Goal: Find specific page/section: Find specific page/section

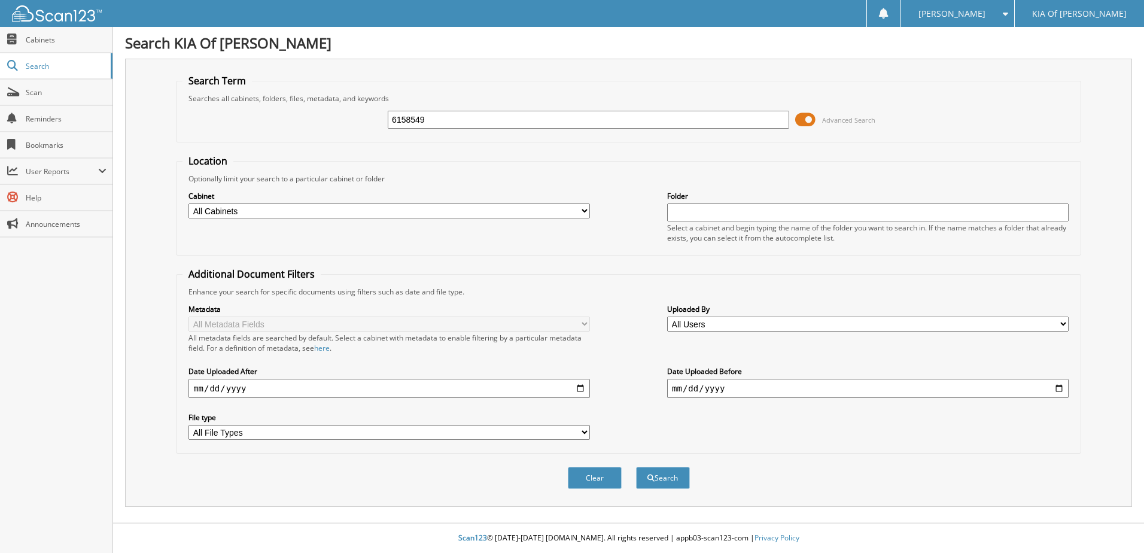
type input "6158549"
click at [636, 467] on button "Search" at bounding box center [663, 478] width 54 height 22
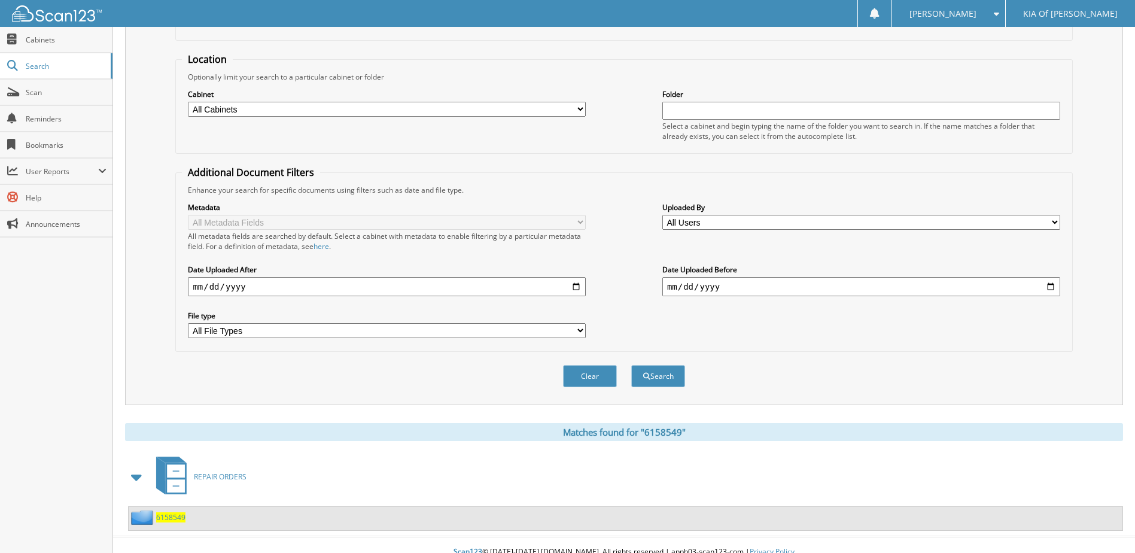
scroll to position [116, 0]
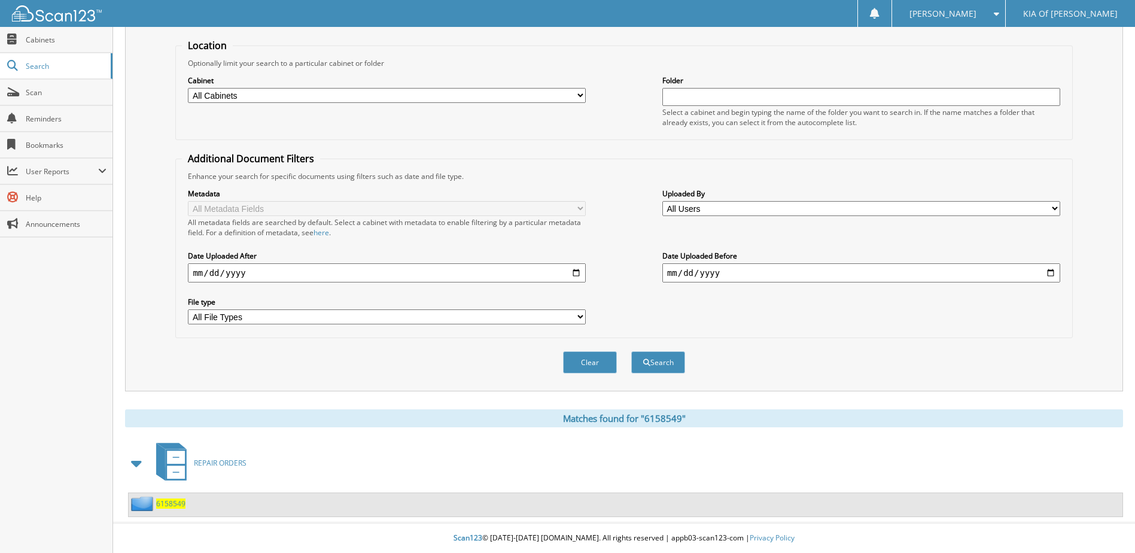
click at [228, 462] on span "REPAIR ORDERS" at bounding box center [220, 463] width 53 height 10
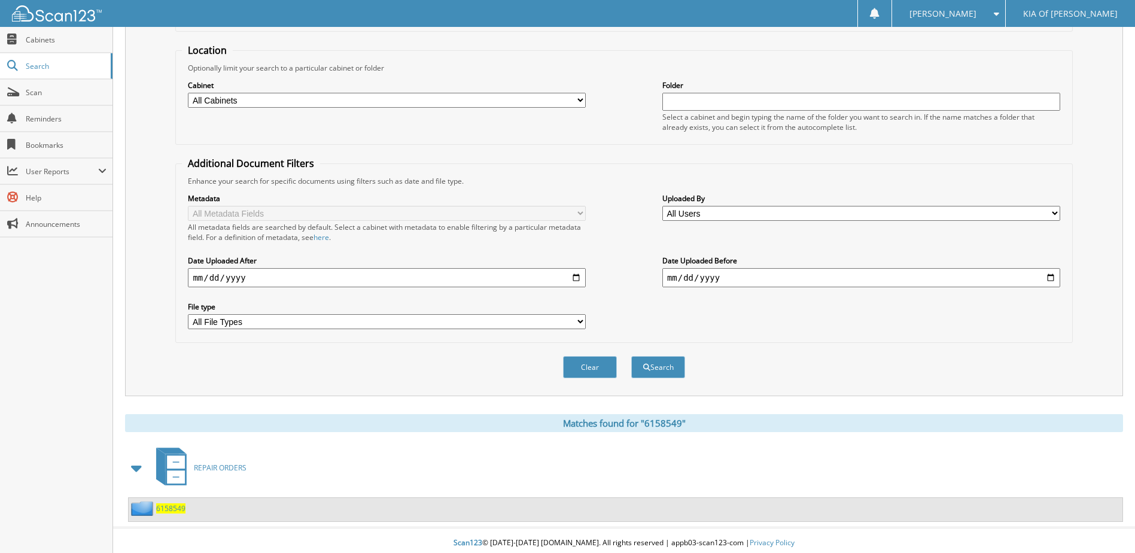
click at [166, 510] on span "6158549" at bounding box center [170, 508] width 29 height 10
